Goal: Task Accomplishment & Management: Manage account settings

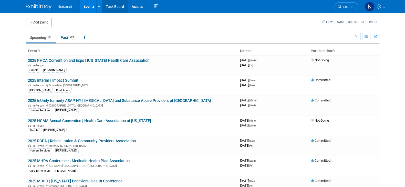
click at [118, 9] on link "Task Board" at bounding box center [115, 6] width 26 height 13
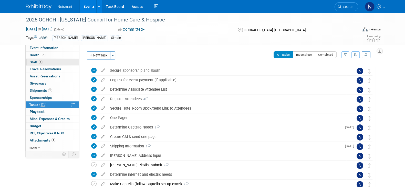
click at [43, 60] on link "5 Staff 5" at bounding box center [52, 62] width 53 height 7
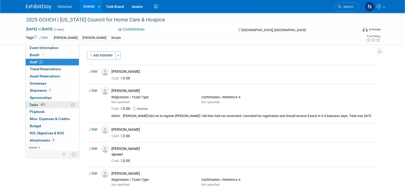
click at [46, 103] on span "67%" at bounding box center [42, 105] width 7 height 4
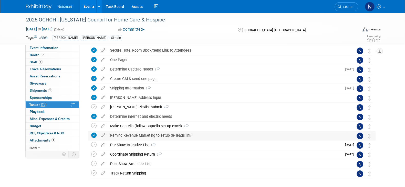
scroll to position [64, 0]
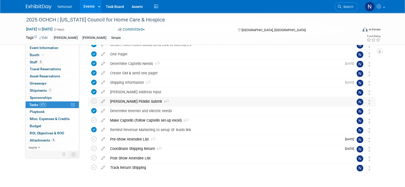
click at [128, 102] on div "Derse Picklist Submit 4" at bounding box center [227, 101] width 239 height 9
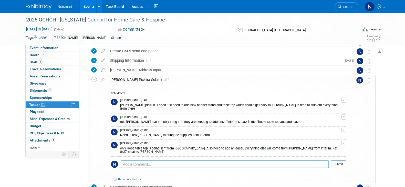
scroll to position [96, 0]
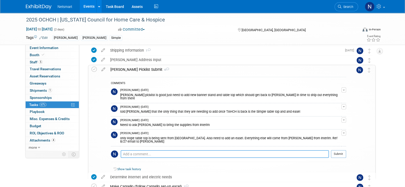
click at [144, 151] on textarea at bounding box center [225, 155] width 208 height 8
click at [228, 177] on icon at bounding box center [228, 178] width 2 height 3
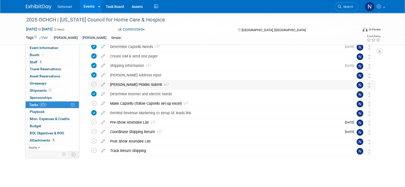
scroll to position [81, 0]
click at [126, 103] on div "Make Captello (follow Captello set-up excel) 2" at bounding box center [227, 103] width 239 height 9
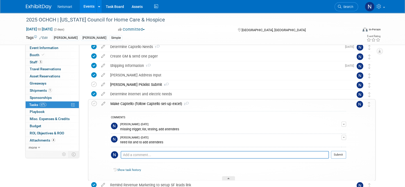
click at [126, 103] on div "Make Captello (follow Captello set-up excel) 2" at bounding box center [227, 104] width 238 height 9
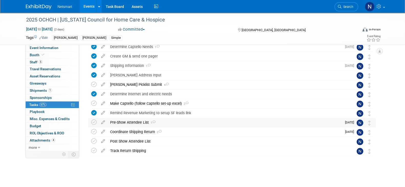
click at [124, 122] on div "Pre-Show Attendee List 1" at bounding box center [225, 122] width 234 height 9
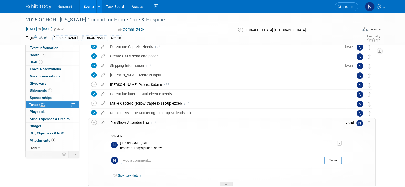
click at [124, 122] on div "Pre-Show Attendee List 1" at bounding box center [225, 123] width 234 height 9
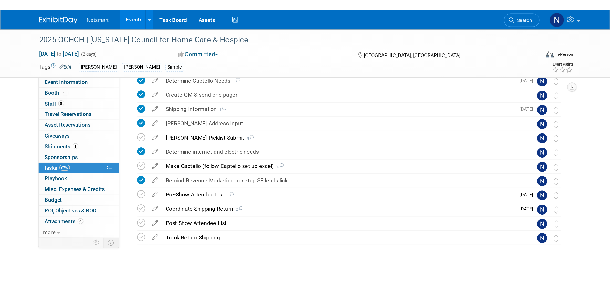
scroll to position [0, 0]
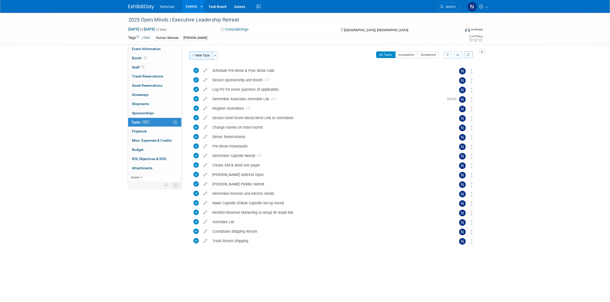
click at [204, 55] on button "New Task" at bounding box center [201, 55] width 24 height 8
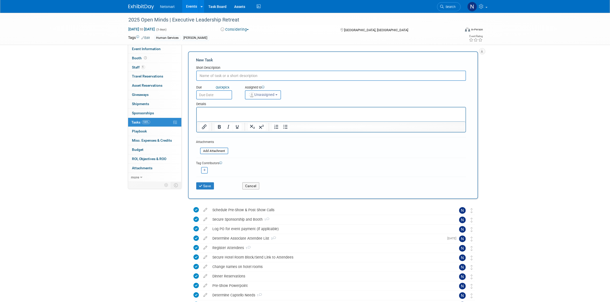
click at [260, 94] on span "Unassigned" at bounding box center [261, 95] width 26 height 4
click at [255, 105] on input "text" at bounding box center [278, 107] width 64 height 9
type input "nin"
click at [258, 118] on label "Nina Finn (me)" at bounding box center [275, 118] width 54 height 8
click at [246, 118] on input "Nina Finn (me)" at bounding box center [243, 117] width 3 height 3
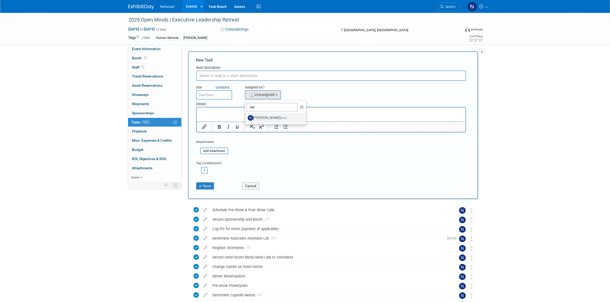
select select "a52b5e8a-b2fd-4a4e-8599-2a3670a086e7"
click at [231, 73] on input "text" at bounding box center [331, 76] width 270 height 10
type input "Client Sessions"
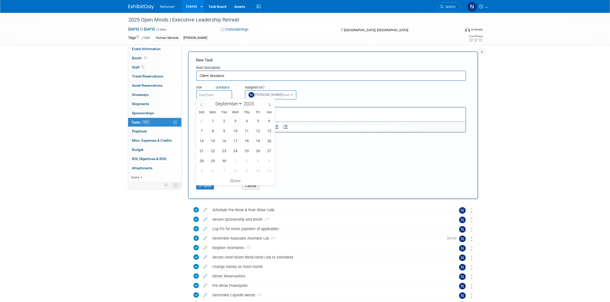
click at [204, 97] on input "text" at bounding box center [214, 94] width 36 height 9
click at [255, 121] on span "5" at bounding box center [258, 121] width 10 height 10
type input "Sep 5, 2025"
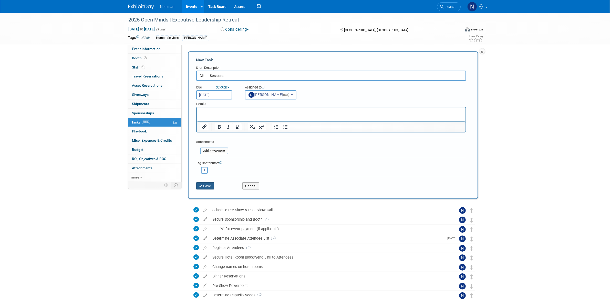
click at [204, 184] on button "Save" at bounding box center [205, 186] width 18 height 7
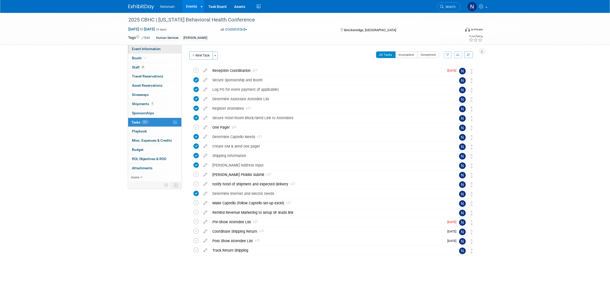
click at [158, 50] on span "Event Information" at bounding box center [146, 49] width 29 height 4
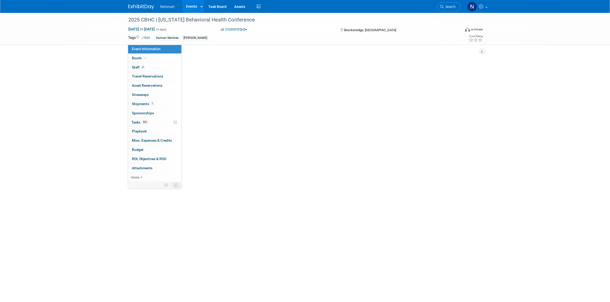
select select "Human Services"
select select "3"
select select "No"
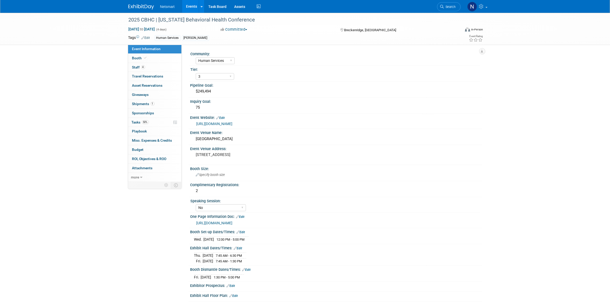
click at [233, 221] on link "https://ntst.sharepoint.com/:w:/s/HSTradeshowsEvents/EV5XrX8R7kNDi0fI0qwYhQEBXl…" at bounding box center [214, 223] width 36 height 4
click at [154, 118] on link "0 Sponsorships 0" at bounding box center [154, 113] width 53 height 9
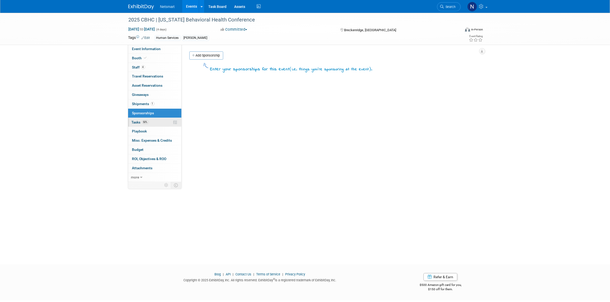
click at [154, 122] on link "50% Tasks 50%" at bounding box center [154, 122] width 53 height 9
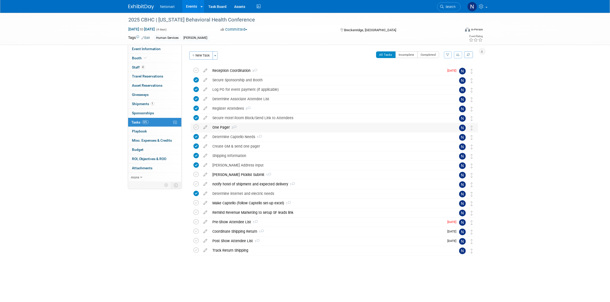
click at [221, 127] on div "One Pager 2" at bounding box center [329, 127] width 239 height 9
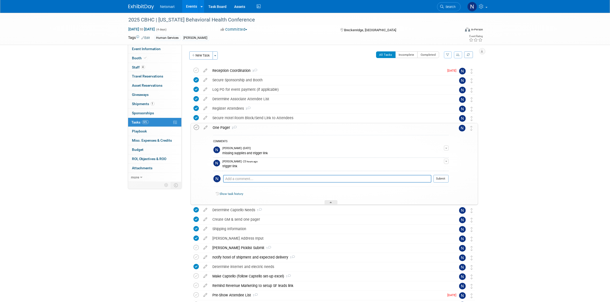
click at [195, 127] on icon at bounding box center [196, 127] width 5 height 5
click at [330, 203] on icon at bounding box center [331, 203] width 2 height 3
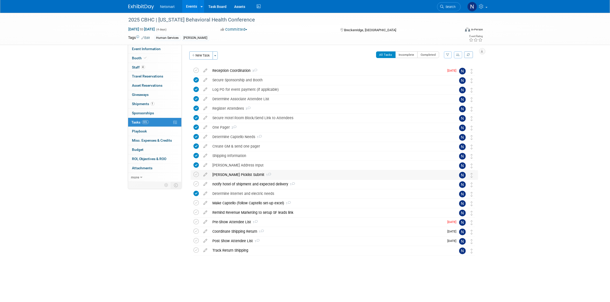
click at [229, 174] on div "Derse Picklist Submit 1" at bounding box center [329, 175] width 239 height 9
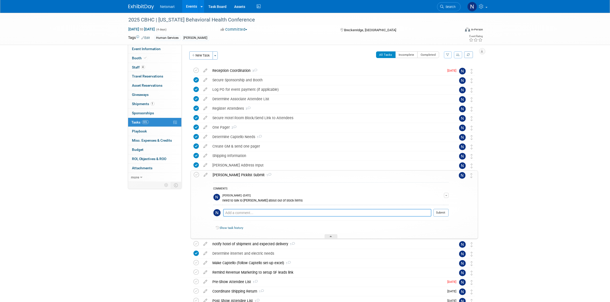
click at [247, 212] on textarea at bounding box center [327, 213] width 208 height 8
click at [264, 213] on textarea "Derse to add (2)" at bounding box center [327, 212] width 208 height 7
paste textarea "(2) counts of the blue pens and then (50) of the hot/cold packs."
click at [256, 214] on textarea "Derse to add (2) (2) counts of the blue pens and then (50) of the hot/cold pack…" at bounding box center [327, 212] width 208 height 7
type textarea "Derse to add (2) counts of the blue pens and then (50) of the hot/cold packs."
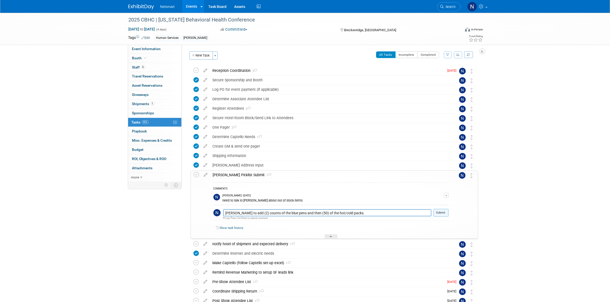
click at [446, 214] on button "Submit" at bounding box center [440, 213] width 15 height 8
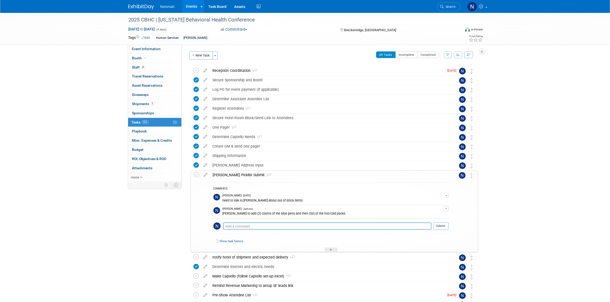
click at [155, 220] on div "Event Information Event Info Booth Booth 4 Staff 4 Staff 0 Travel Reservations …" at bounding box center [304, 181] width 361 height 337
click at [328, 249] on div at bounding box center [330, 250] width 13 height 4
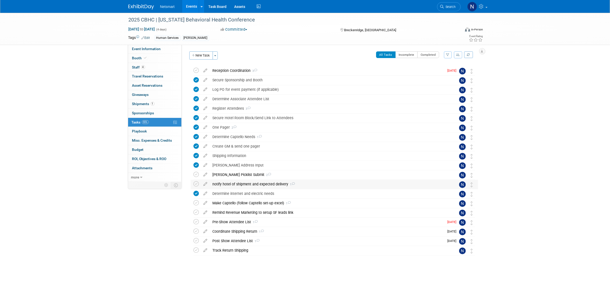
click at [228, 186] on div "notify hotel of shipment and expected delivery 1" at bounding box center [329, 184] width 239 height 9
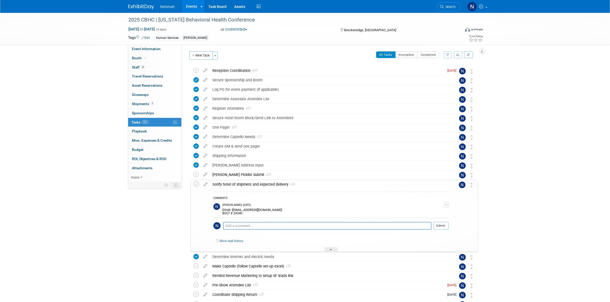
click at [228, 186] on div "notify hotel of shipment and expected delivery 1" at bounding box center [329, 184] width 238 height 9
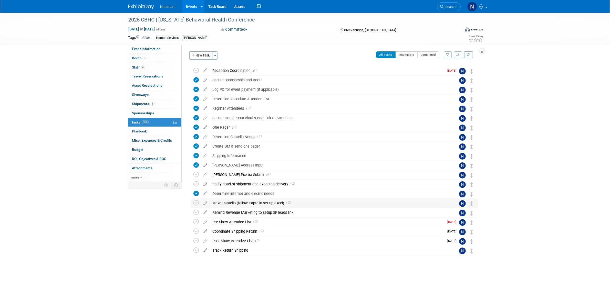
click at [228, 203] on div "Make Captello (follow Captello set-up excel) 1" at bounding box center [329, 203] width 239 height 9
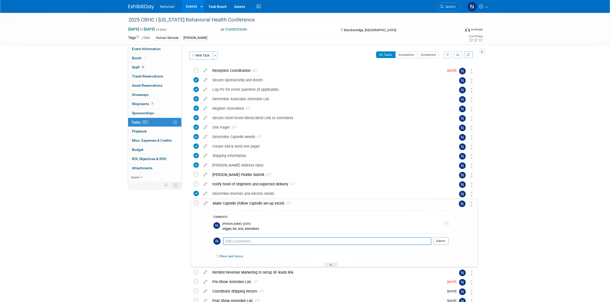
click at [228, 203] on div "Make Captello (follow Captello set-up excel) 1" at bounding box center [329, 203] width 238 height 9
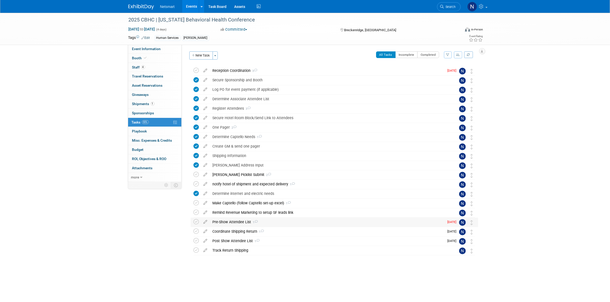
click at [231, 222] on div "Pre-Show Attendee List 1" at bounding box center [327, 222] width 234 height 9
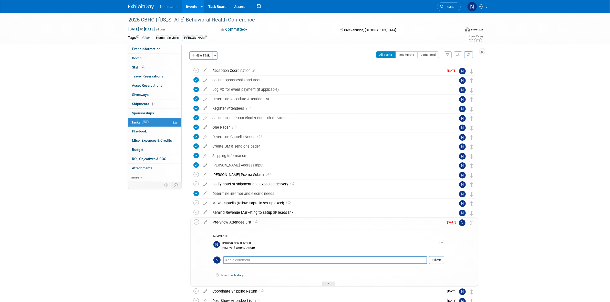
click at [231, 222] on div "Pre-Show Attendee List 1" at bounding box center [327, 222] width 234 height 9
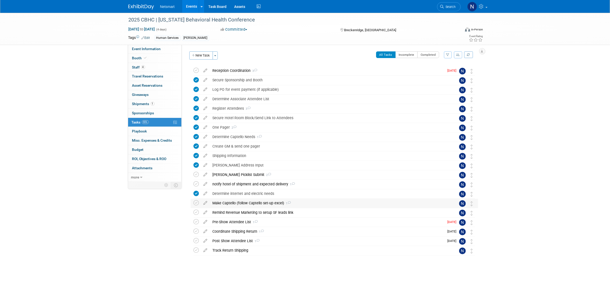
click at [233, 205] on div "Make Captello (follow Captello set-up excel) 1" at bounding box center [329, 203] width 239 height 9
